Goal: Information Seeking & Learning: Learn about a topic

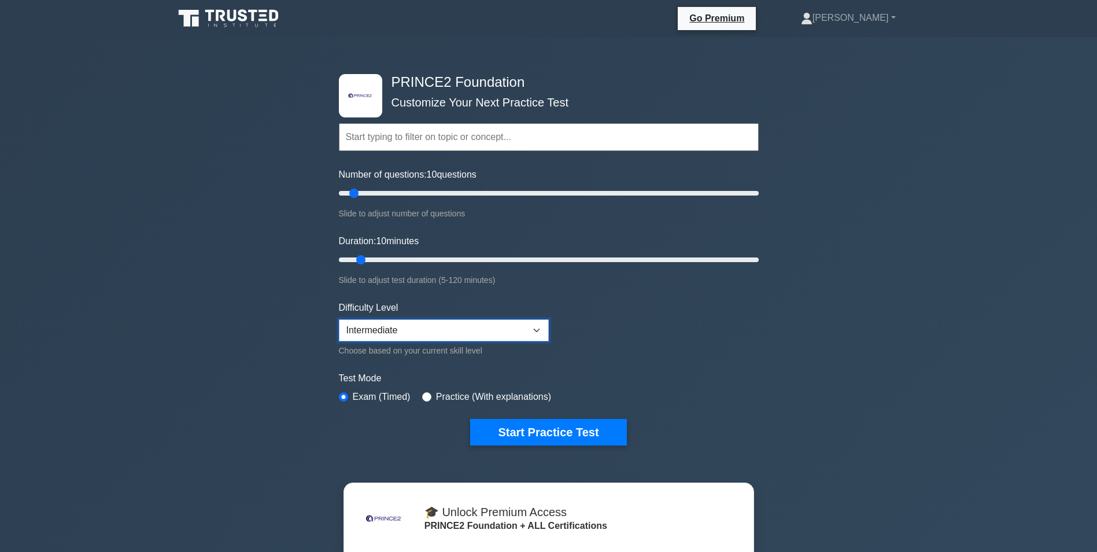
click at [503, 329] on select "Beginner Intermediate Expert" at bounding box center [444, 330] width 210 height 22
click at [339, 319] on select "Beginner Intermediate Expert" at bounding box center [444, 330] width 210 height 22
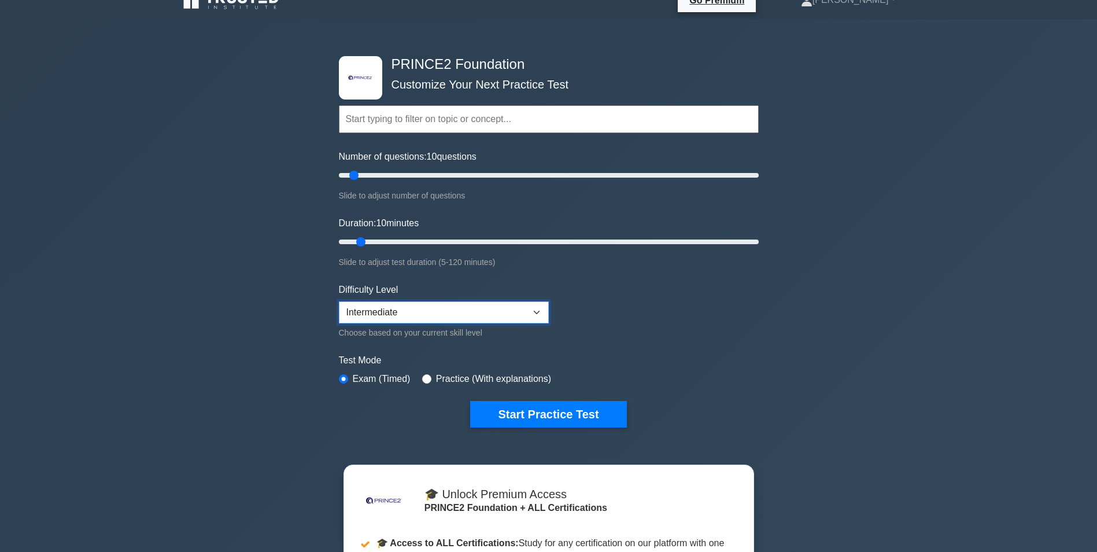
scroll to position [15, 0]
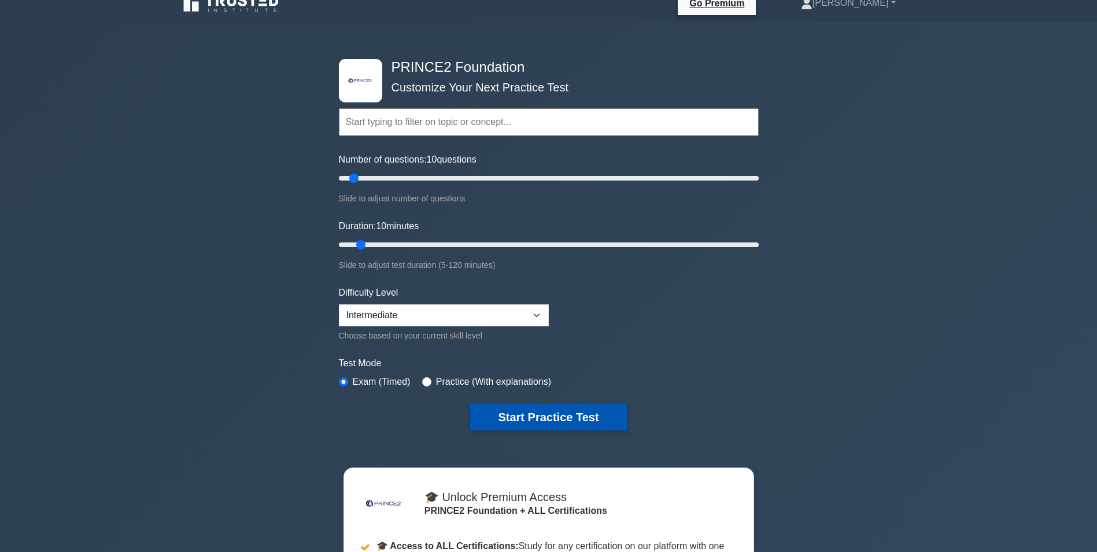
click at [559, 419] on button "Start Practice Test" at bounding box center [548, 417] width 156 height 27
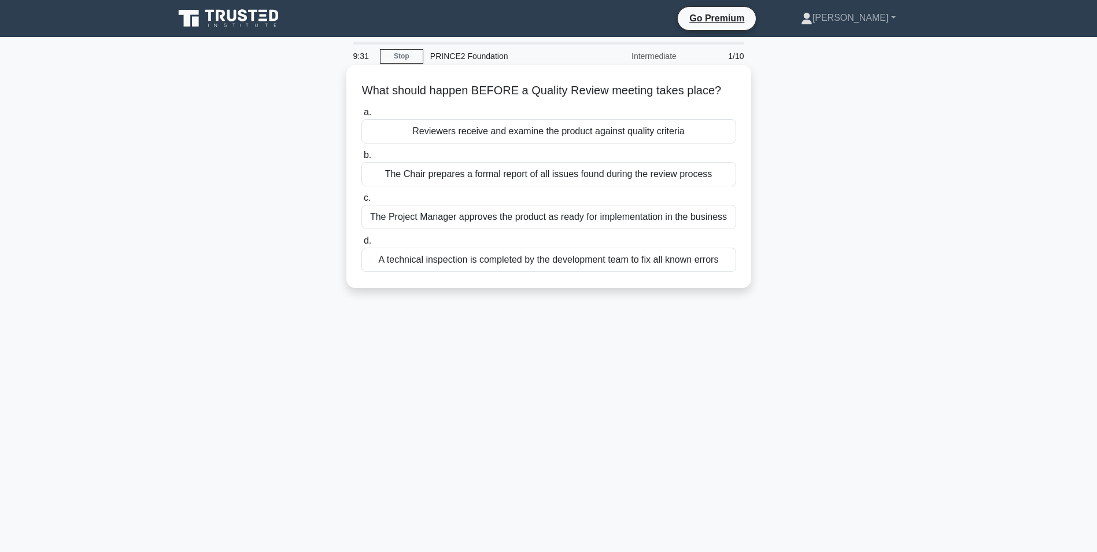
click at [524, 129] on div "Reviewers receive and examine the product against quality criteria" at bounding box center [549, 131] width 375 height 24
click at [362, 116] on input "a. Reviewers receive and examine the product against quality criteria" at bounding box center [362, 113] width 0 height 8
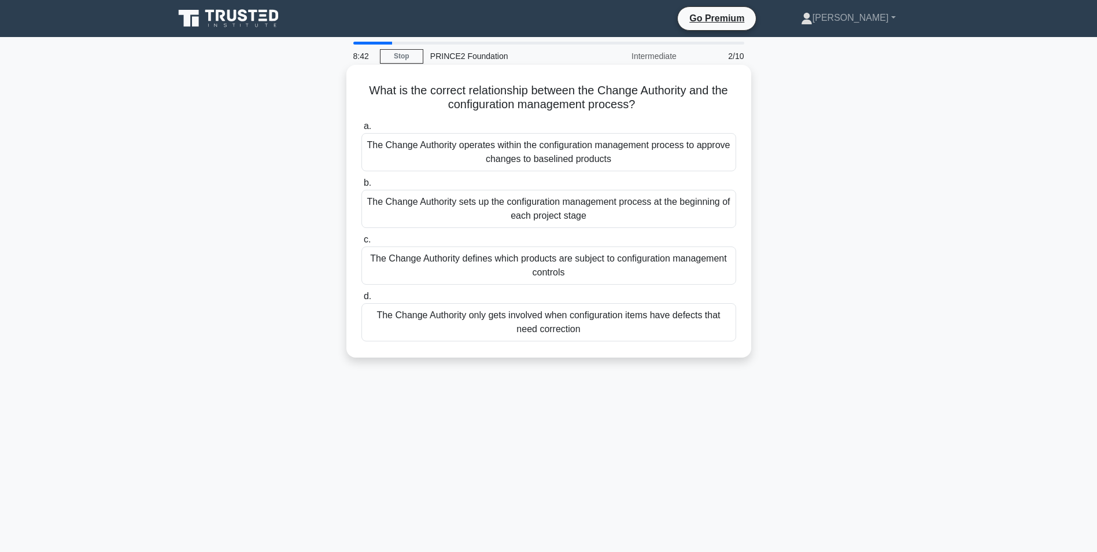
click at [545, 212] on div "The Change Authority sets up the configuration management process at the beginn…" at bounding box center [549, 209] width 375 height 38
click at [362, 187] on input "b. The Change Authority sets up the configuration management process at the beg…" at bounding box center [362, 183] width 0 height 8
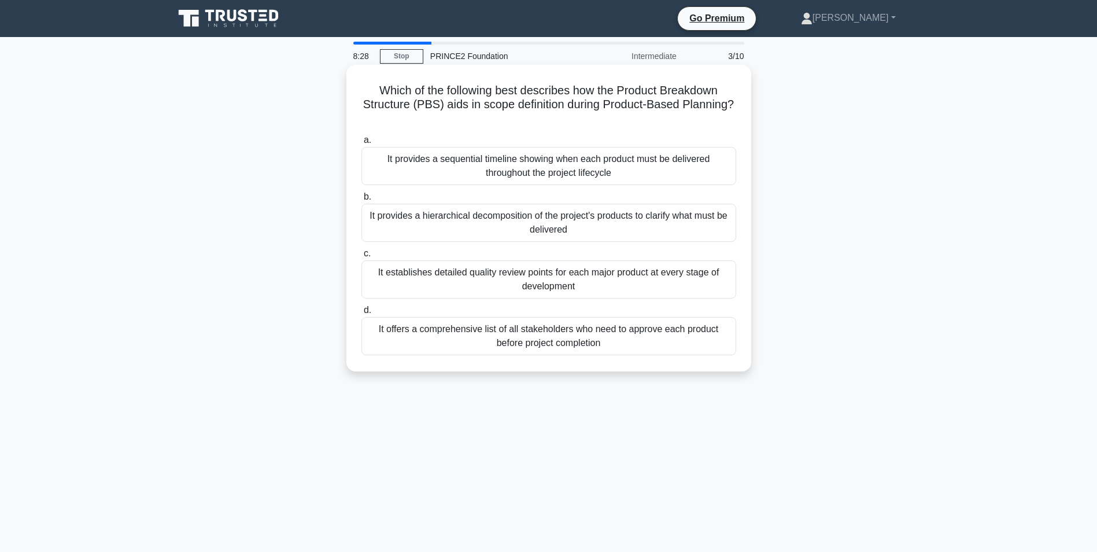
click at [571, 222] on div "It provides a hierarchical decomposition of the project's products to clarify w…" at bounding box center [549, 223] width 375 height 38
click at [362, 201] on input "b. It provides a hierarchical decomposition of the project's products to clarif…" at bounding box center [362, 197] width 0 height 8
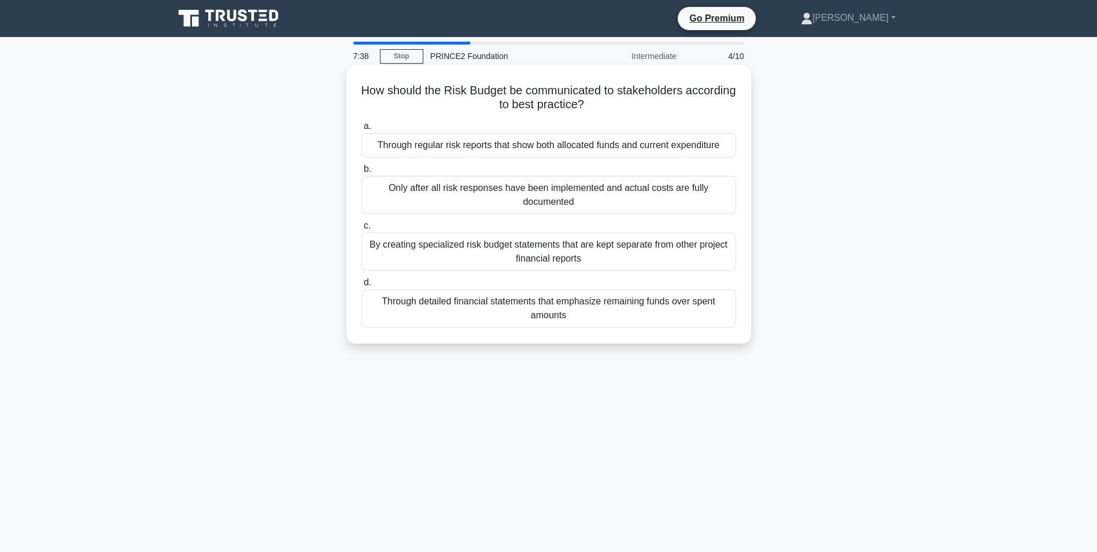
click at [702, 145] on div "Through regular risk reports that show both allocated funds and current expendi…" at bounding box center [549, 145] width 375 height 24
click at [362, 130] on input "a. Through regular risk reports that show both allocated funds and current expe…" at bounding box center [362, 127] width 0 height 8
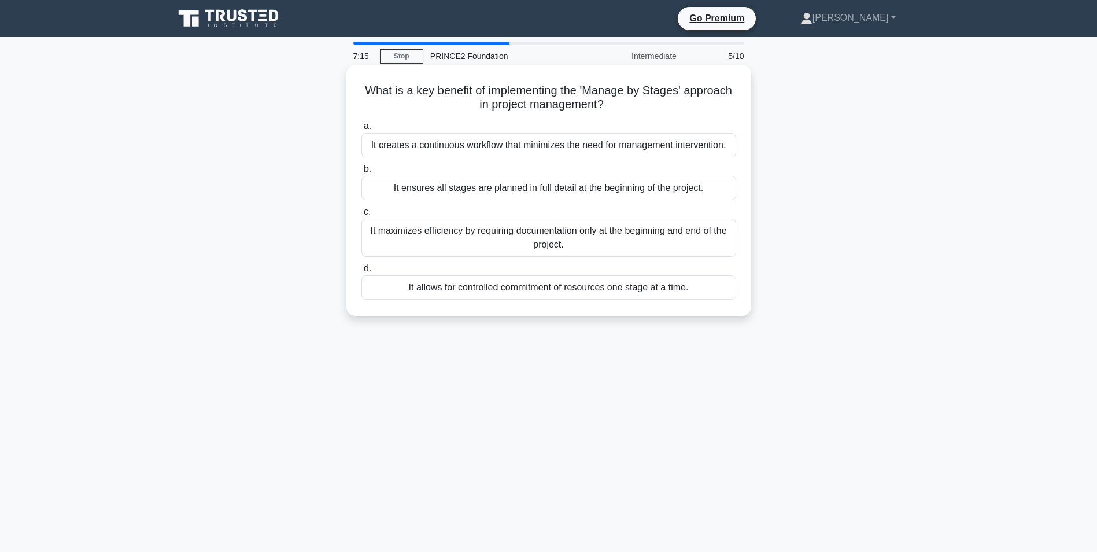
click at [562, 289] on div "It allows for controlled commitment of resources one stage at a time." at bounding box center [549, 287] width 375 height 24
click at [362, 272] on input "d. It allows for controlled commitment of resources one stage at a time." at bounding box center [362, 269] width 0 height 8
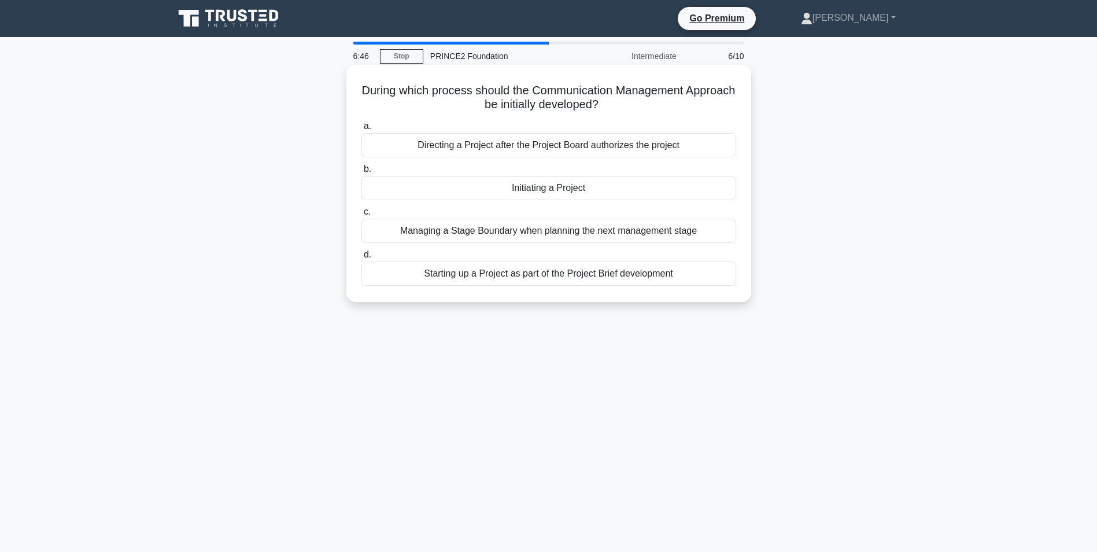
click at [571, 192] on div "Initiating a Project" at bounding box center [549, 188] width 375 height 24
click at [362, 173] on input "b. Initiating a Project" at bounding box center [362, 169] width 0 height 8
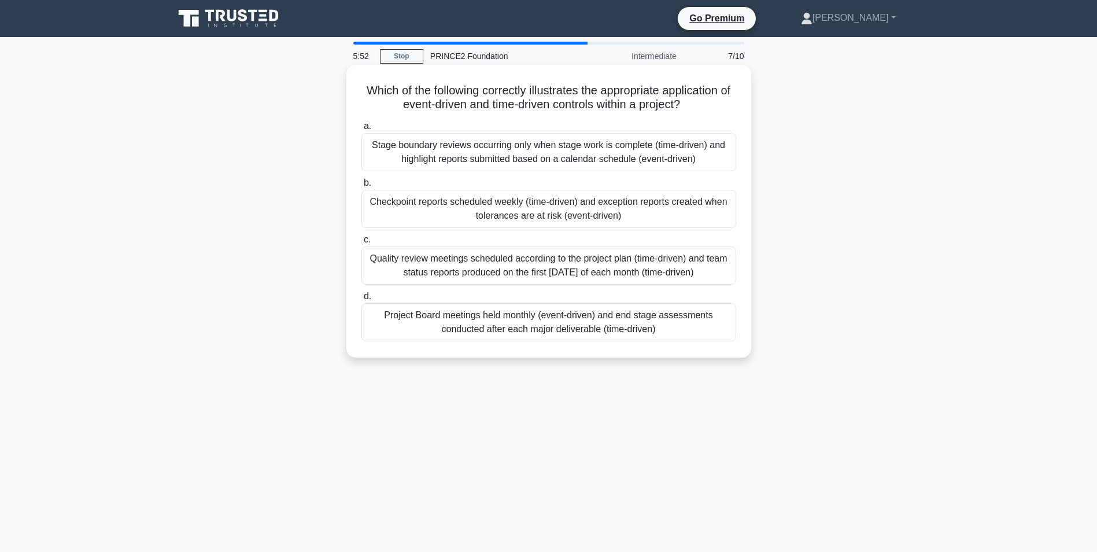
click at [641, 212] on div "Checkpoint reports scheduled weekly (time-driven) and exception reports created…" at bounding box center [549, 209] width 375 height 38
click at [362, 187] on input "b. Checkpoint reports scheduled weekly (time-driven) and exception reports crea…" at bounding box center [362, 183] width 0 height 8
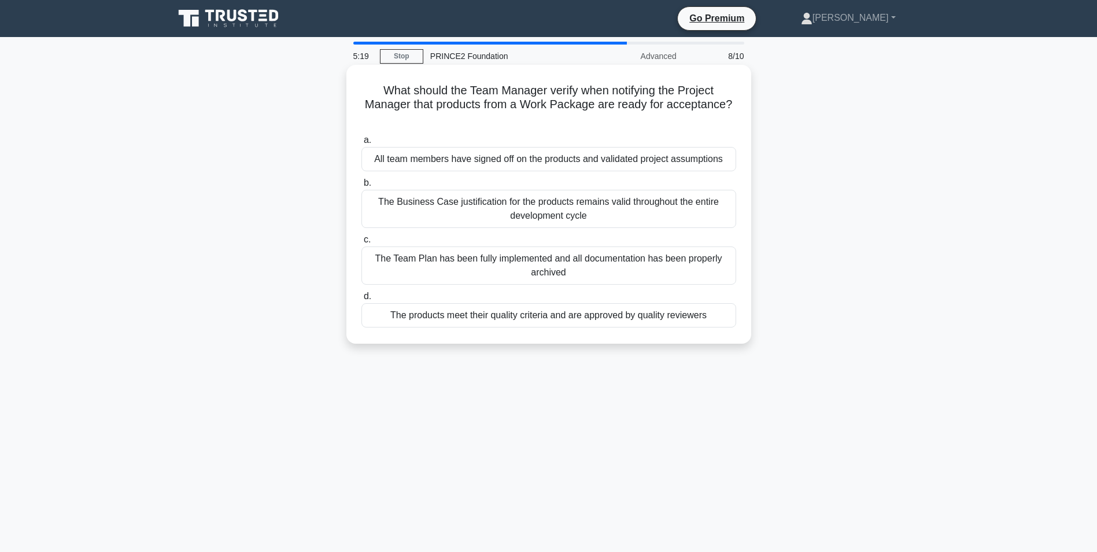
click at [581, 317] on div "The products meet their quality criteria and are approved by quality reviewers" at bounding box center [549, 315] width 375 height 24
click at [362, 300] on input "d. The products meet their quality criteria and are approved by quality reviewe…" at bounding box center [362, 297] width 0 height 8
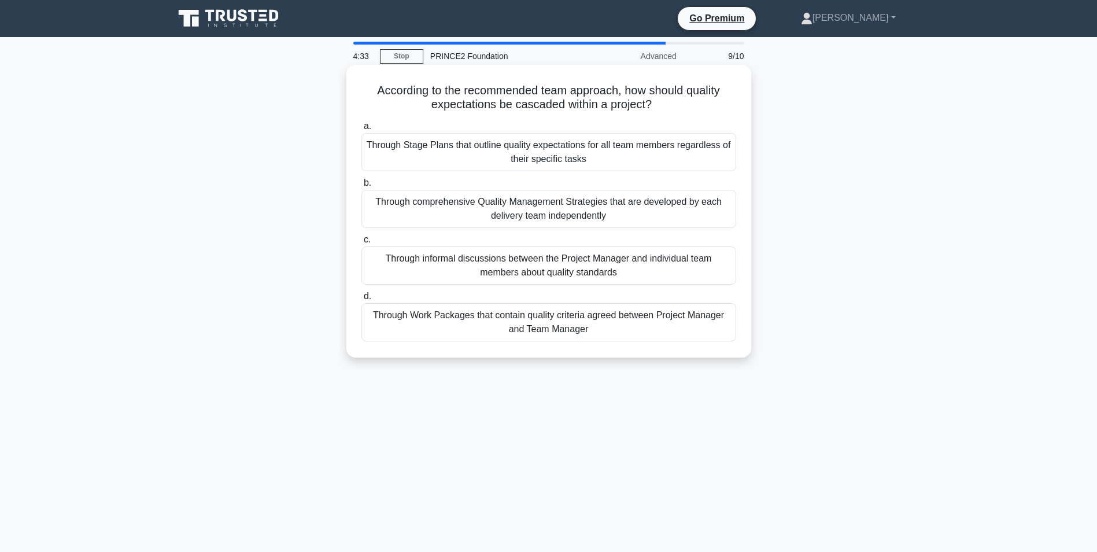
click at [607, 316] on div "Through Work Packages that contain quality criteria agreed between Project Mana…" at bounding box center [549, 322] width 375 height 38
click at [362, 300] on input "d. Through Work Packages that contain quality criteria agreed between Project M…" at bounding box center [362, 297] width 0 height 8
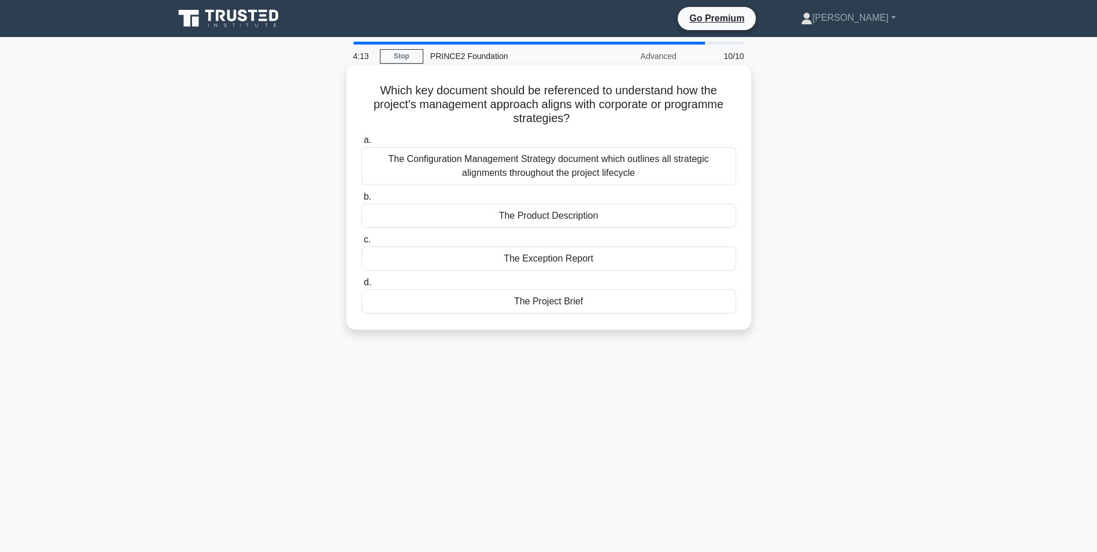
click at [624, 173] on div "The Configuration Management Strategy document which outlines all strategic ali…" at bounding box center [549, 166] width 375 height 38
click at [362, 144] on input "a. The Configuration Management Strategy document which outlines all strategic …" at bounding box center [362, 141] width 0 height 8
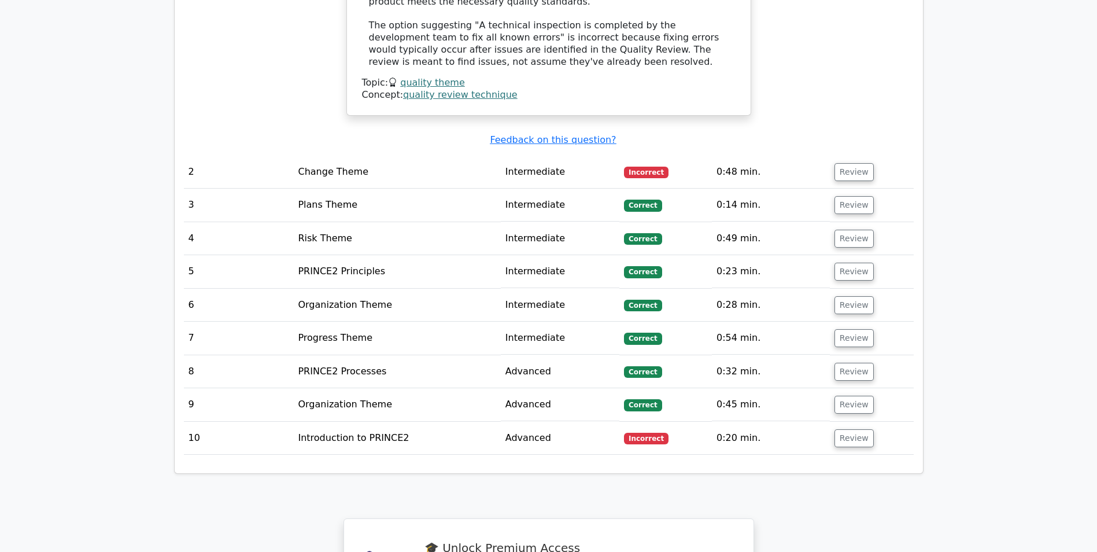
scroll to position [1504, 0]
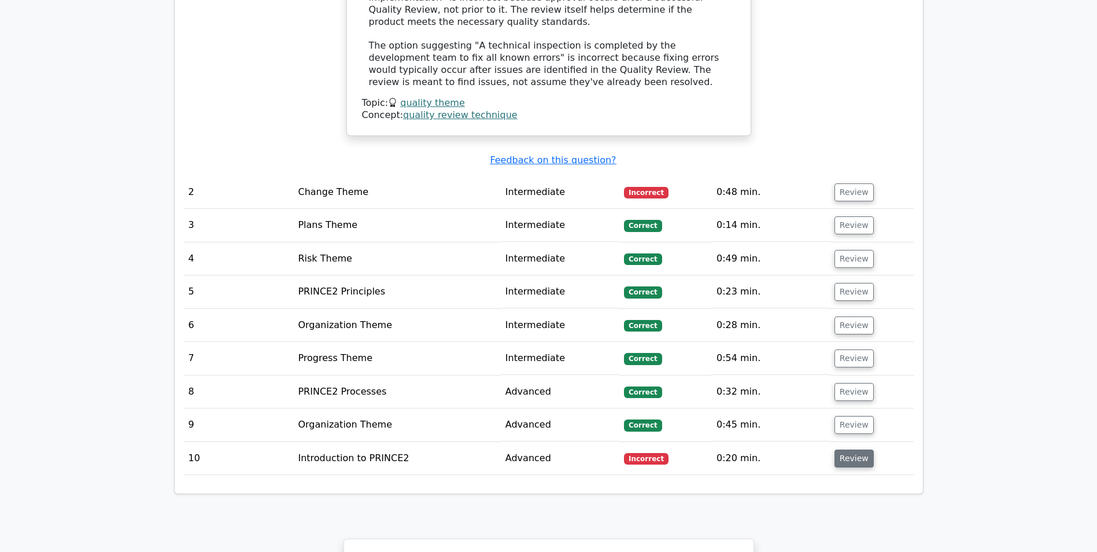
click at [848, 449] on button "Review" at bounding box center [854, 458] width 39 height 18
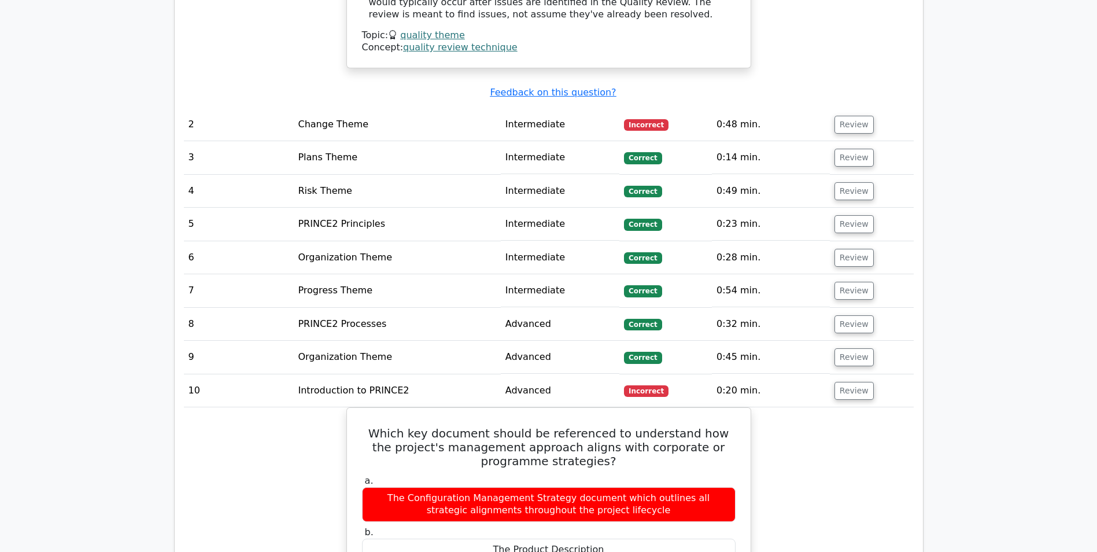
scroll to position [1562, 0]
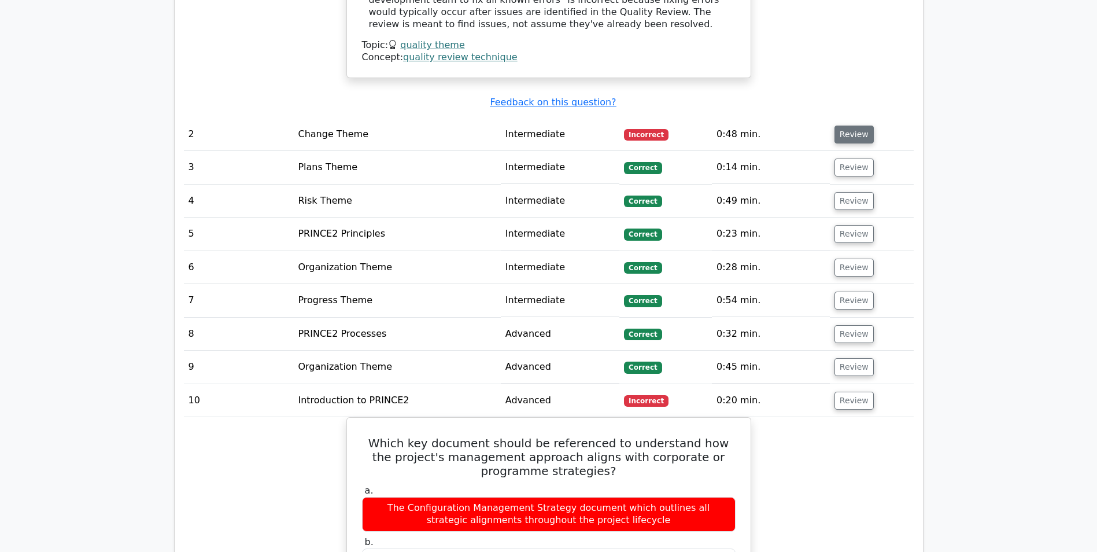
click at [843, 126] on button "Review" at bounding box center [854, 135] width 39 height 18
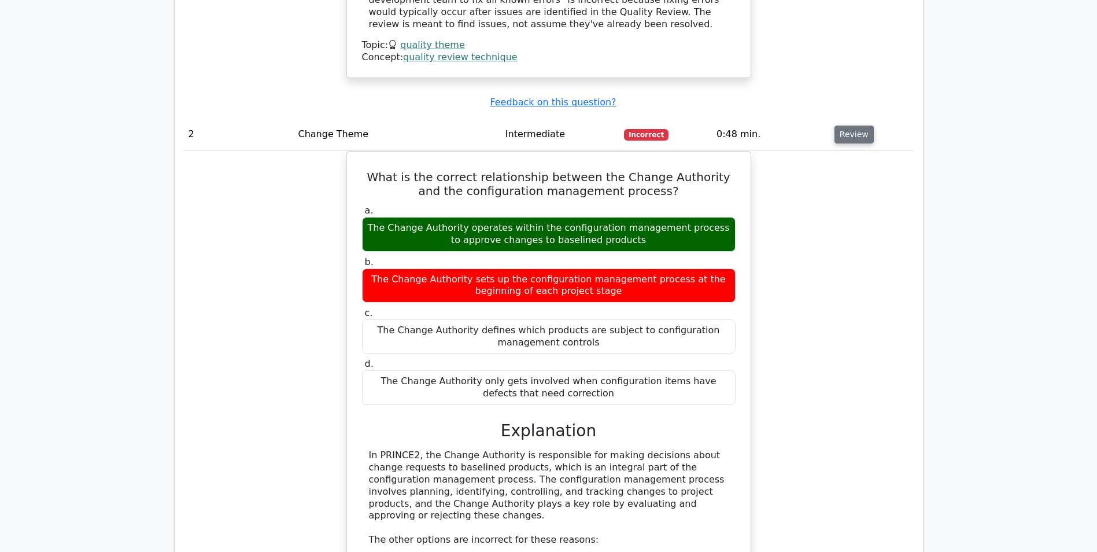
click at [843, 126] on button "Review" at bounding box center [854, 135] width 39 height 18
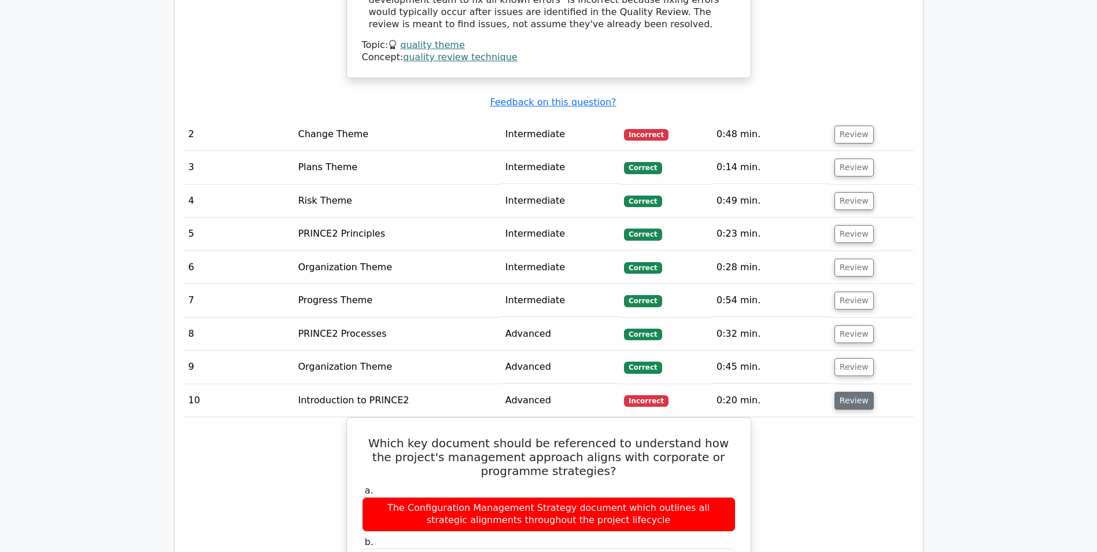
click at [845, 392] on button "Review" at bounding box center [854, 401] width 39 height 18
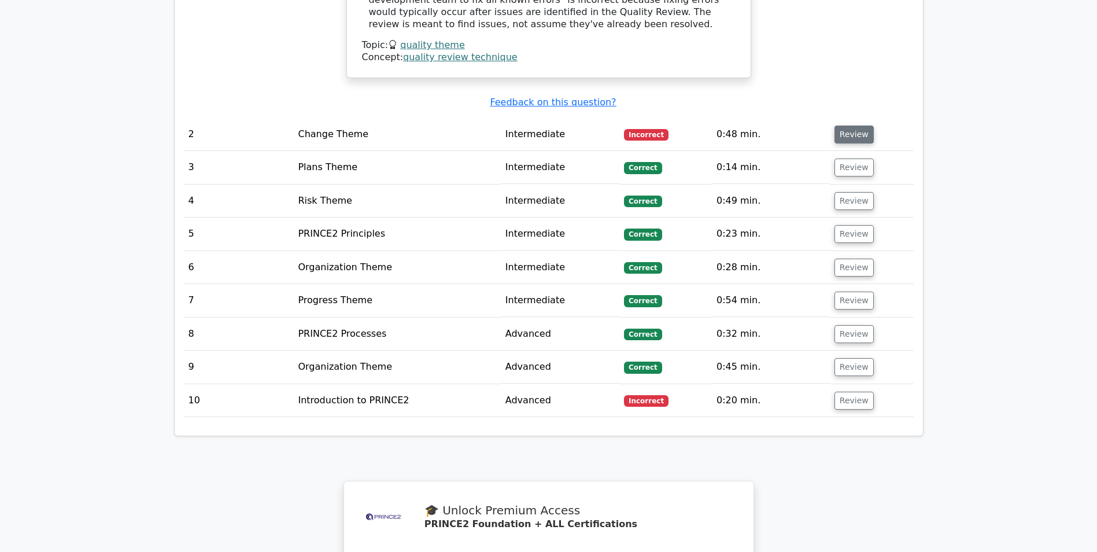
click at [847, 126] on button "Review" at bounding box center [854, 135] width 39 height 18
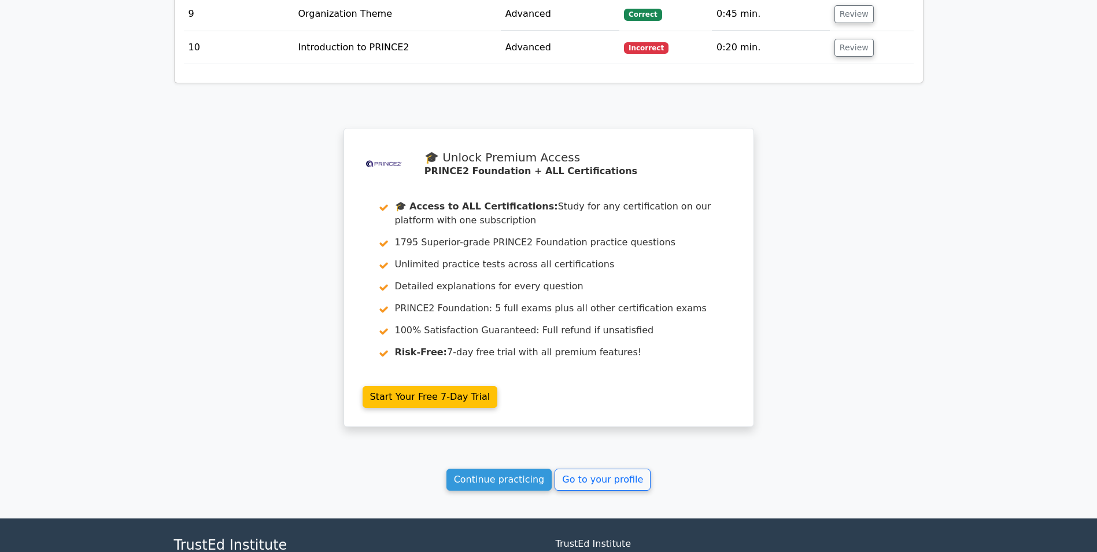
scroll to position [2591, 0]
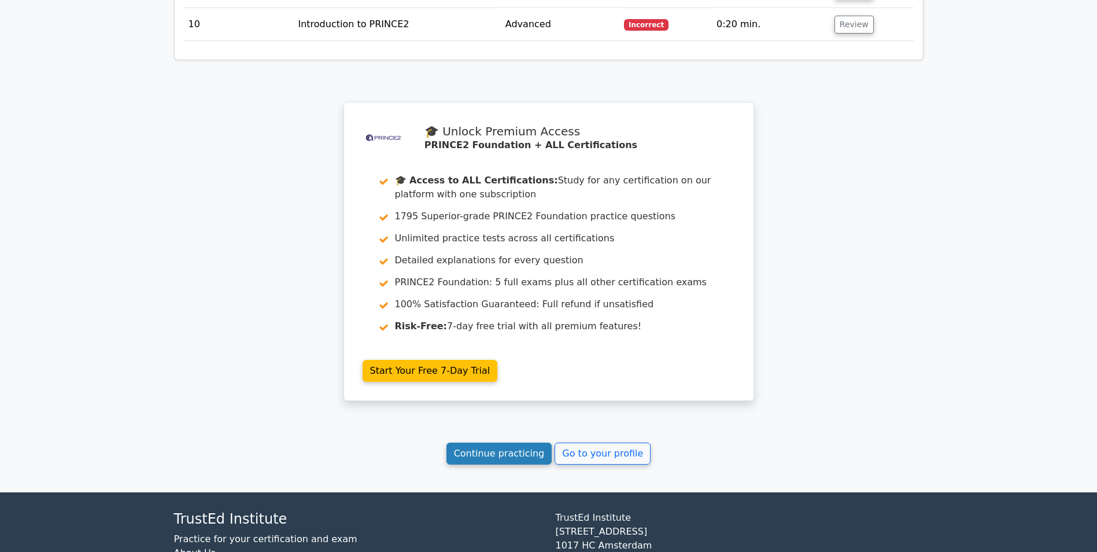
click at [509, 442] on link "Continue practicing" at bounding box center [500, 453] width 106 height 22
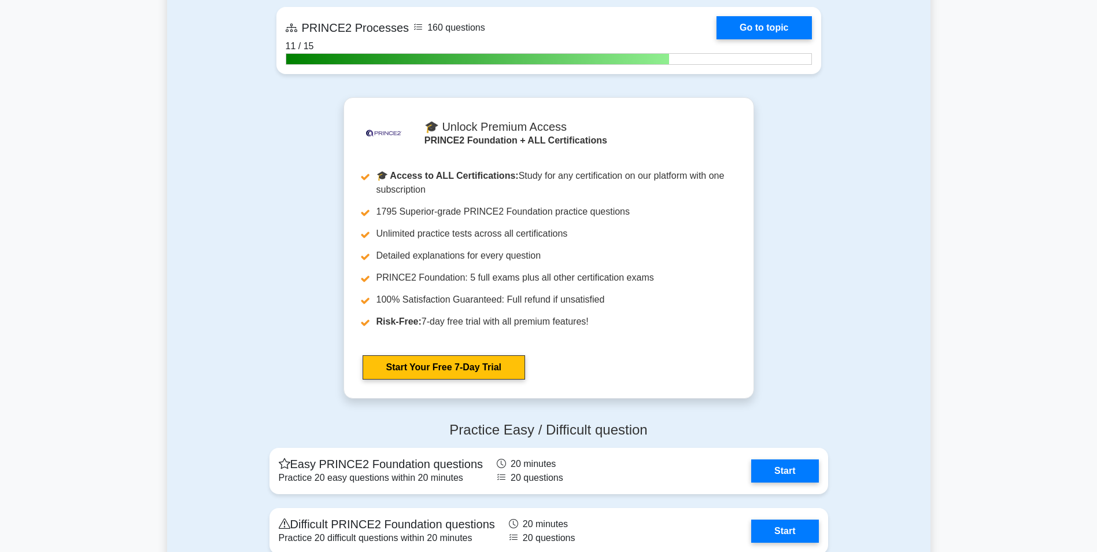
scroll to position [1851, 0]
